Goal: Task Accomplishment & Management: Use online tool/utility

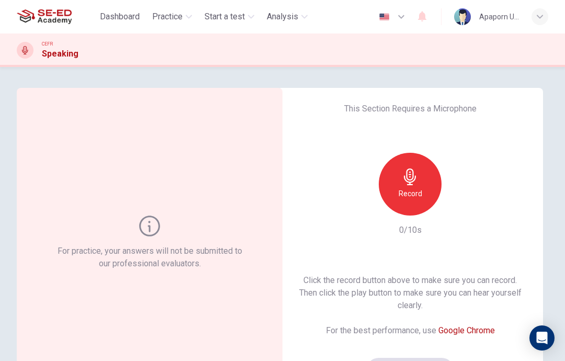
click at [430, 200] on div "Record" at bounding box center [410, 184] width 63 height 63
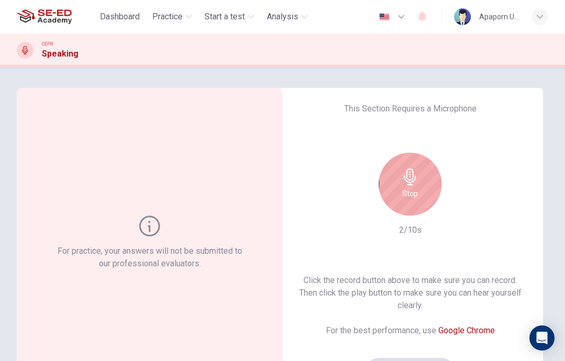
click at [412, 188] on h6 "Stop" at bounding box center [410, 193] width 16 height 13
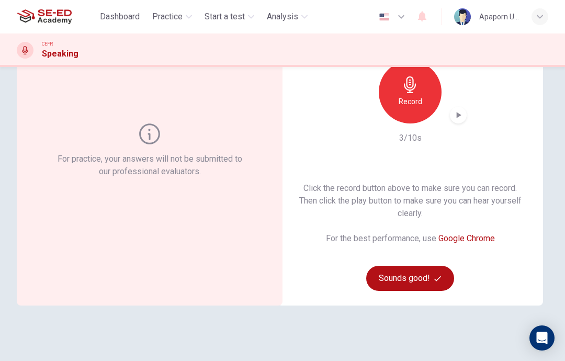
scroll to position [93, 0]
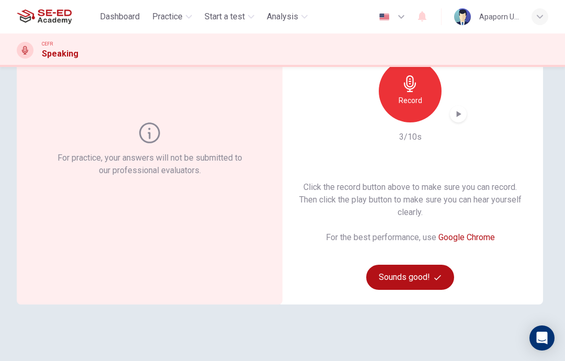
click at [411, 281] on button "Sounds good!" at bounding box center [410, 277] width 88 height 25
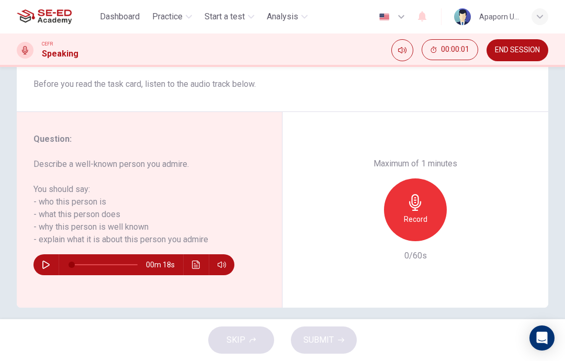
scroll to position [146, 0]
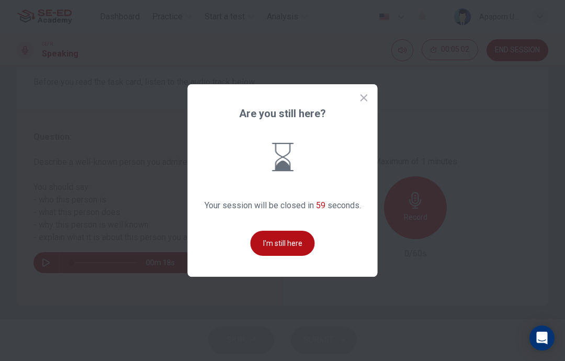
click at [255, 256] on button "I'm still here" at bounding box center [283, 243] width 64 height 25
click at [362, 103] on icon at bounding box center [364, 98] width 10 height 10
click at [286, 256] on button "I'm still here" at bounding box center [283, 243] width 64 height 25
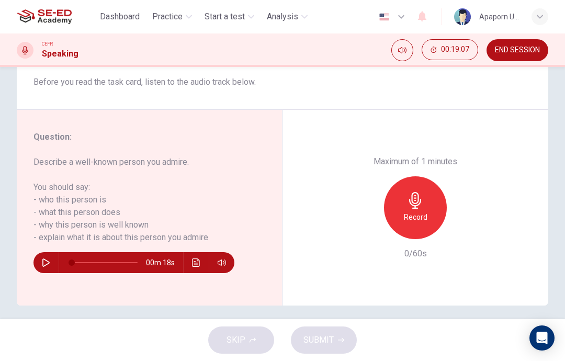
click at [555, 237] on div "Question 1 Question Type : Part 2 - Individual Long Turn Directions : In Part 2…" at bounding box center [282, 123] width 565 height 363
click at [423, 192] on icon "button" at bounding box center [415, 200] width 17 height 17
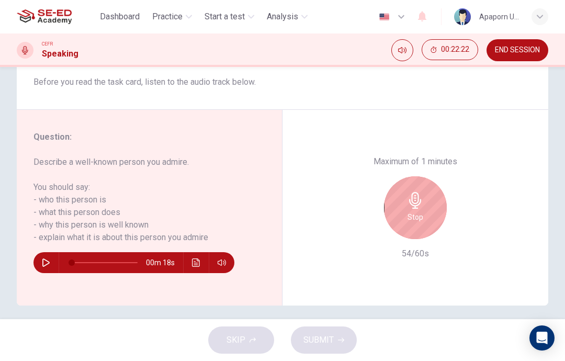
click at [416, 192] on icon "button" at bounding box center [415, 200] width 17 height 17
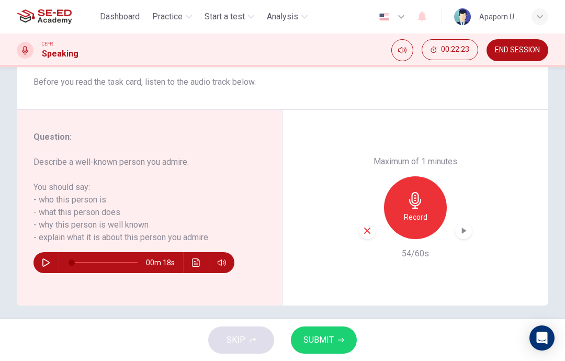
click at [329, 342] on span "SUBMIT" at bounding box center [318, 340] width 30 height 15
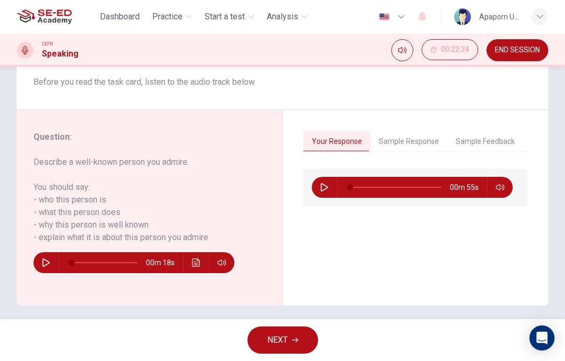
click at [286, 336] on span "NEXT" at bounding box center [277, 340] width 20 height 15
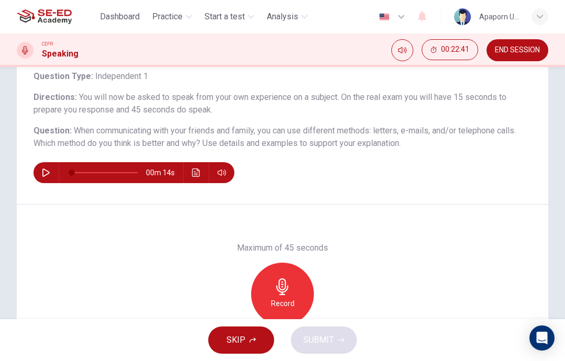
scroll to position [70, 0]
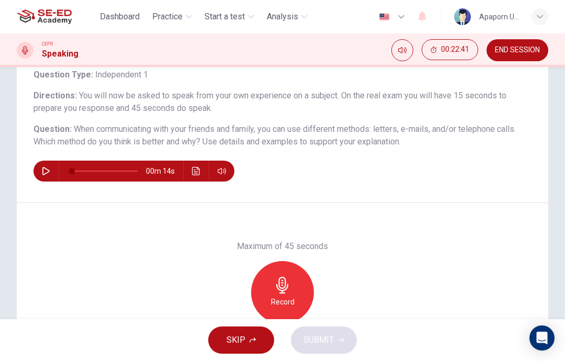
click at [281, 285] on icon "button" at bounding box center [282, 285] width 17 height 17
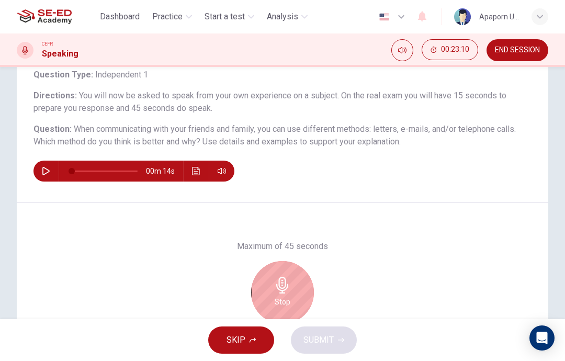
click at [281, 283] on icon "button" at bounding box center [282, 285] width 17 height 17
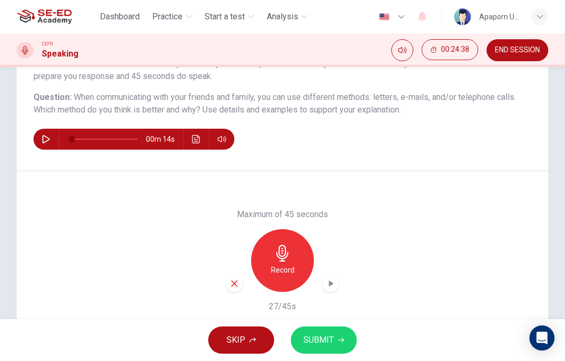
scroll to position [107, 0]
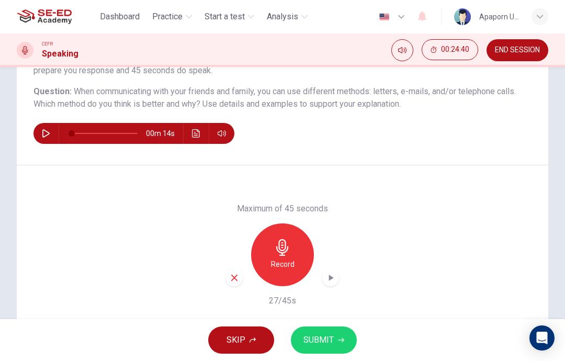
click at [242, 279] on div "button" at bounding box center [234, 277] width 17 height 17
click at [282, 247] on icon "button" at bounding box center [282, 247] width 12 height 17
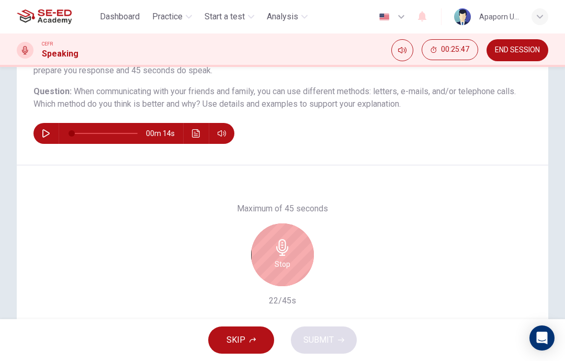
click at [285, 258] on h6 "Stop" at bounding box center [283, 264] width 16 height 13
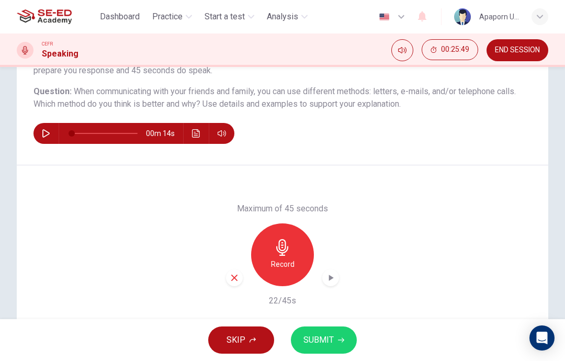
click at [237, 278] on icon "button" at bounding box center [234, 277] width 9 height 9
click at [289, 249] on icon "button" at bounding box center [282, 247] width 17 height 17
click at [237, 279] on icon "button" at bounding box center [234, 277] width 9 height 9
click at [293, 245] on div "Record" at bounding box center [282, 254] width 63 height 63
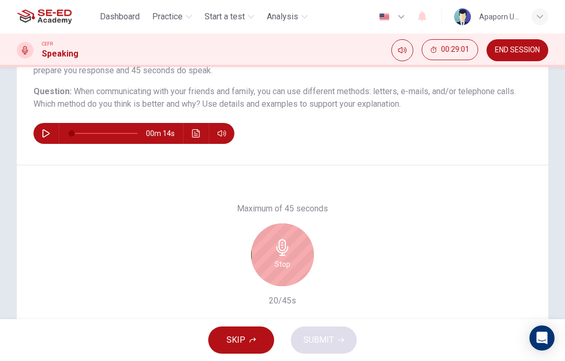
click at [281, 255] on icon "button" at bounding box center [282, 247] width 12 height 17
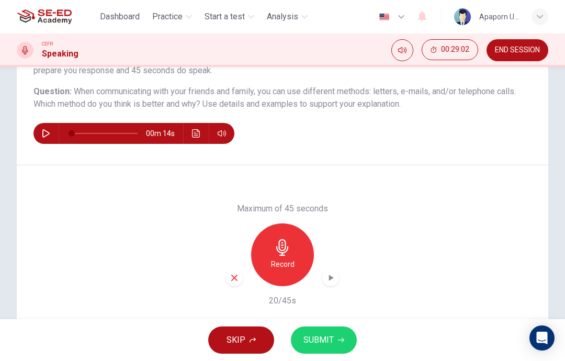
click at [328, 332] on button "SUBMIT" at bounding box center [324, 339] width 66 height 27
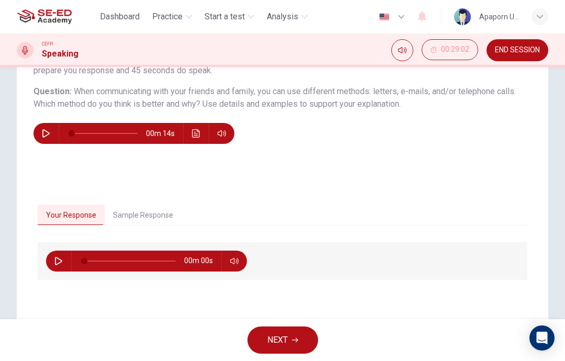
click at [303, 339] on button "NEXT" at bounding box center [282, 339] width 71 height 27
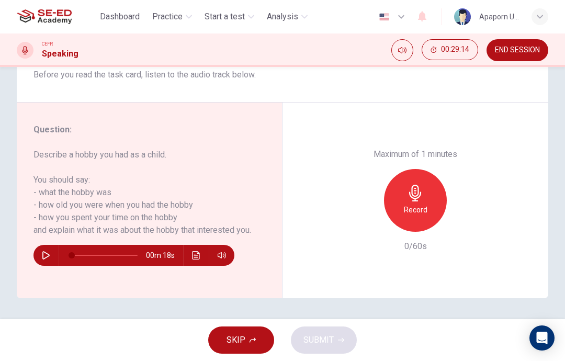
scroll to position [154, 0]
click at [407, 203] on h6 "Record" at bounding box center [416, 209] width 24 height 13
click at [368, 215] on div "button" at bounding box center [367, 223] width 17 height 17
click at [411, 185] on icon "button" at bounding box center [415, 193] width 17 height 17
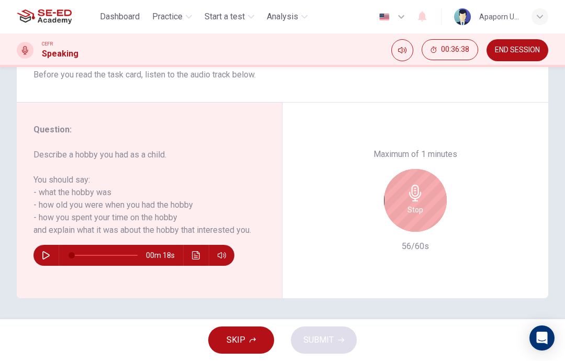
click at [416, 185] on icon "button" at bounding box center [415, 193] width 17 height 17
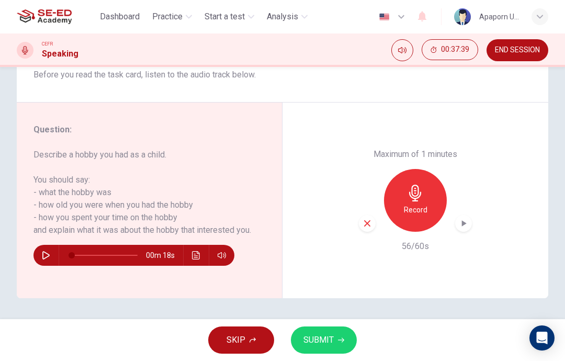
click at [317, 333] on span "SUBMIT" at bounding box center [318, 340] width 30 height 15
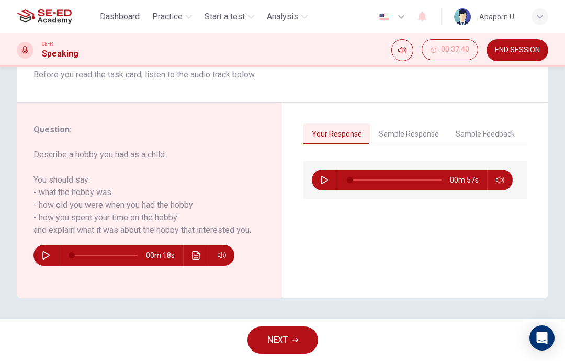
click at [277, 329] on button "NEXT" at bounding box center [282, 339] width 71 height 27
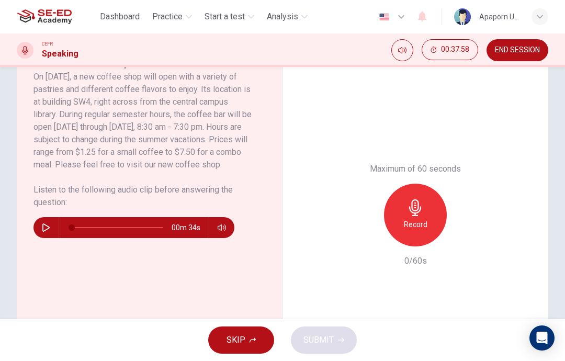
scroll to position [219, 0]
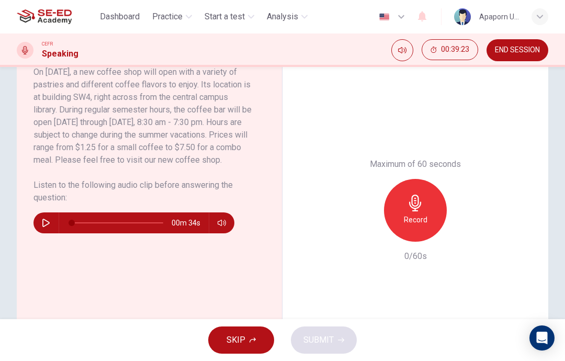
click at [517, 48] on span "END SESSION" at bounding box center [517, 50] width 45 height 8
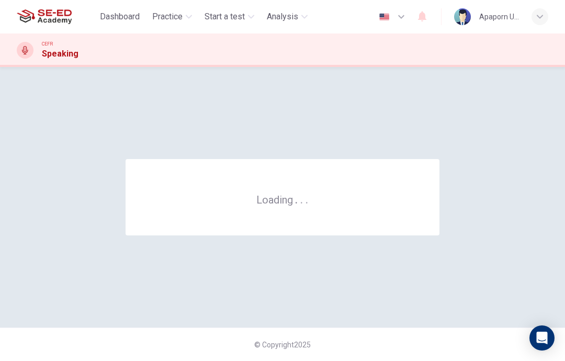
scroll to position [0, 0]
